Goal: Task Accomplishment & Management: Manage account settings

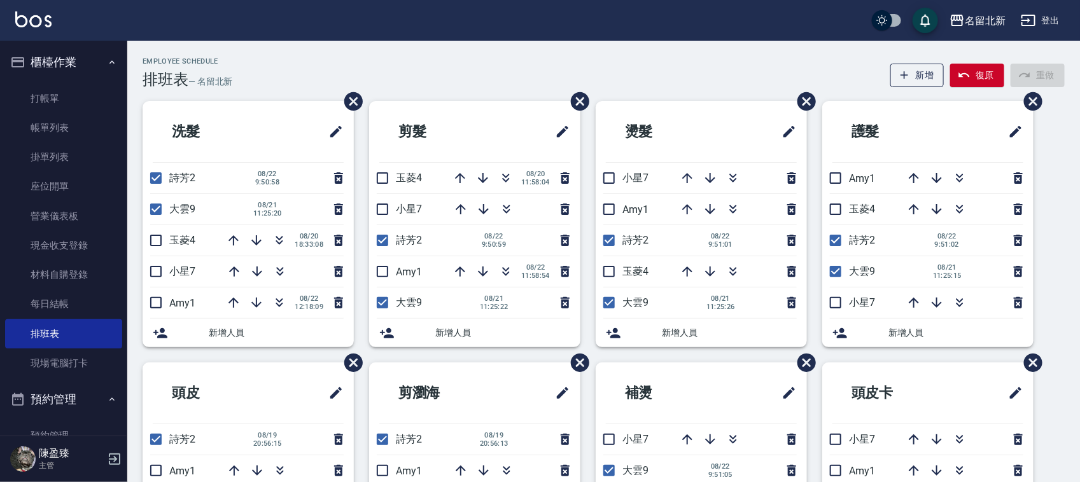
scroll to position [80, 0]
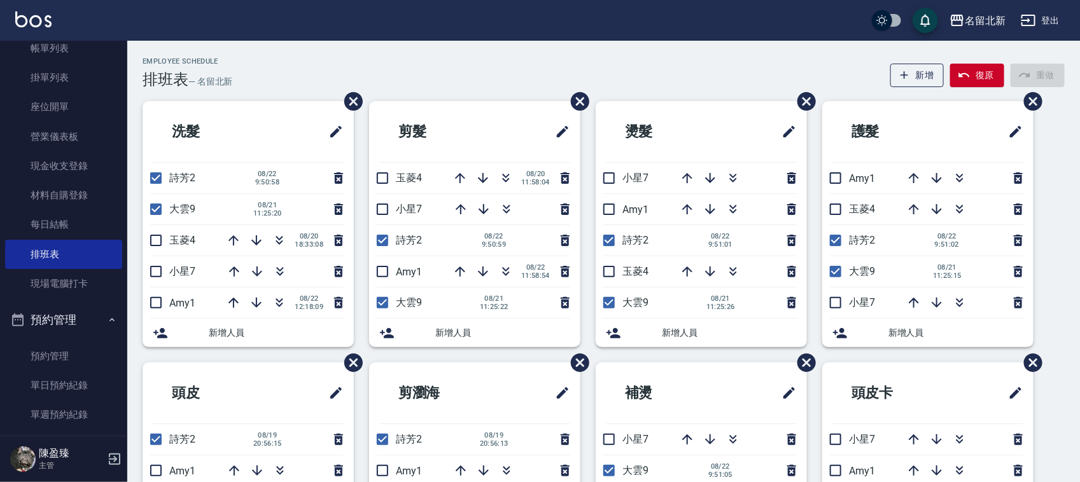
click at [157, 172] on input "checkbox" at bounding box center [156, 178] width 27 height 27
checkbox input "false"
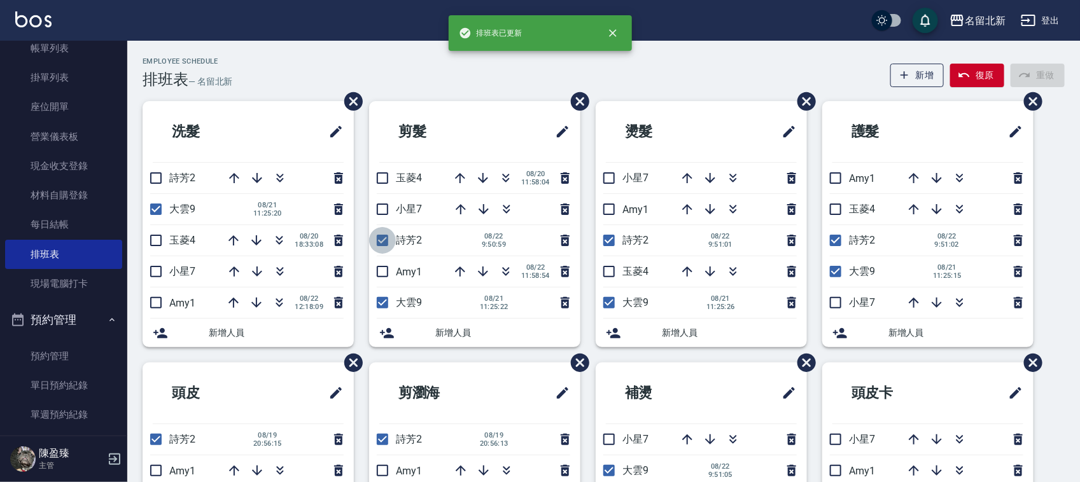
click at [380, 239] on input "checkbox" at bounding box center [382, 240] width 27 height 27
checkbox input "false"
drag, startPoint x: 607, startPoint y: 242, endPoint x: 707, endPoint y: 227, distance: 101.6
click at [610, 243] on input "checkbox" at bounding box center [609, 240] width 27 height 27
checkbox input "false"
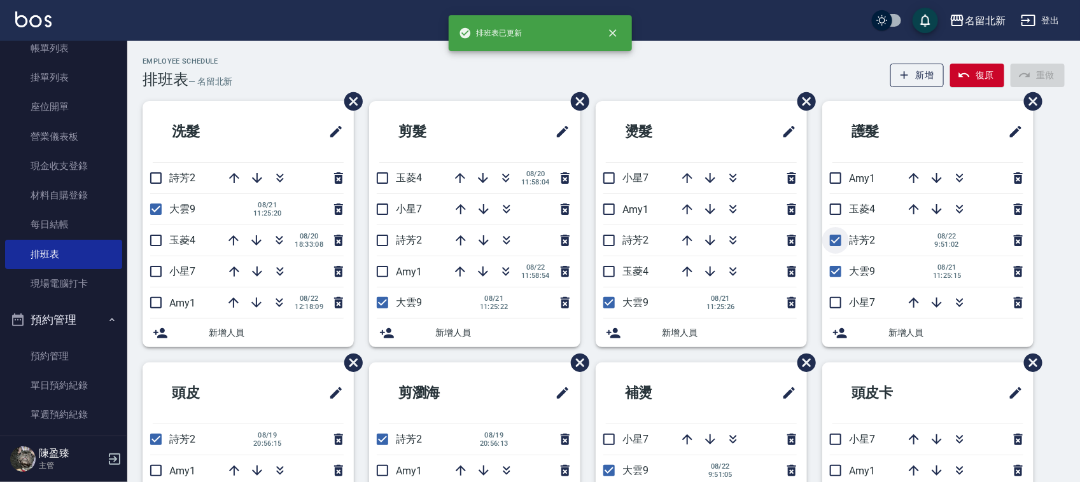
click at [838, 240] on input "checkbox" at bounding box center [835, 240] width 27 height 27
checkbox input "false"
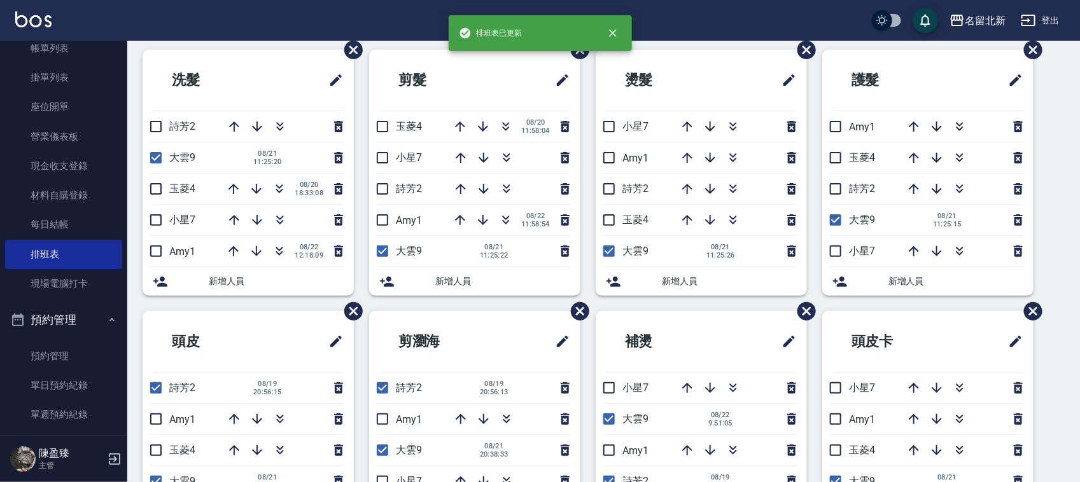
scroll to position [159, 0]
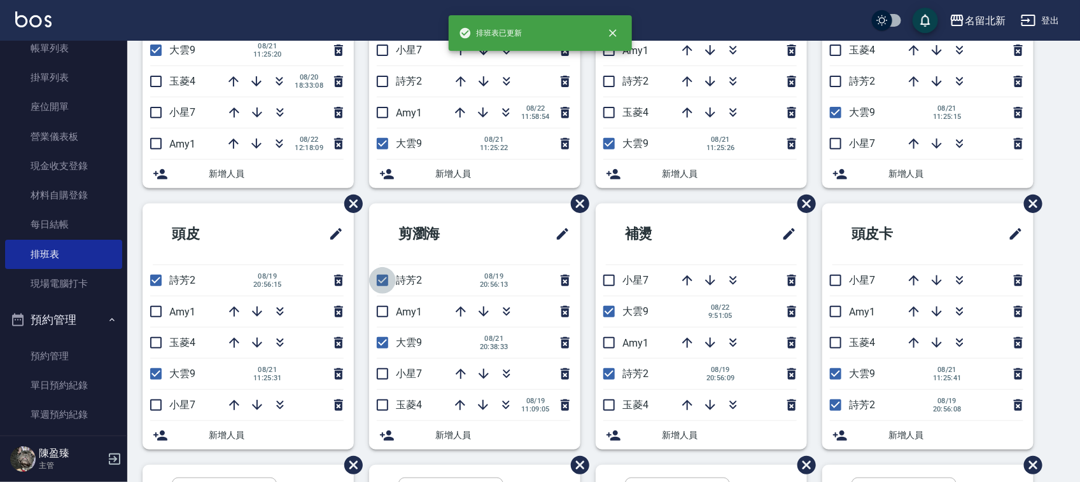
drag, startPoint x: 379, startPoint y: 278, endPoint x: 210, endPoint y: 266, distance: 169.7
click at [379, 279] on input "checkbox" at bounding box center [382, 280] width 27 height 27
checkbox input "false"
click at [160, 281] on input "checkbox" at bounding box center [156, 280] width 27 height 27
checkbox input "false"
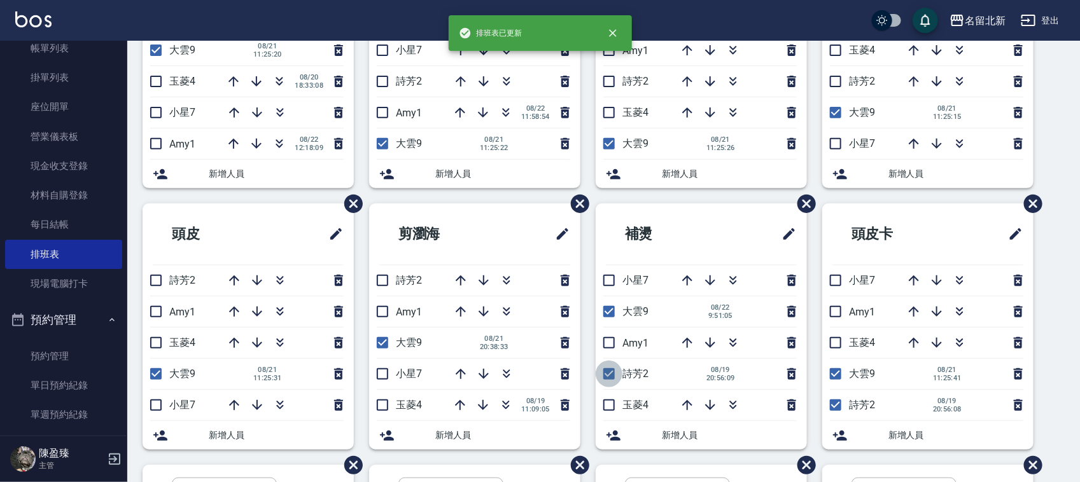
click at [611, 371] on input "checkbox" at bounding box center [609, 374] width 27 height 27
checkbox input "false"
